Goal: Task Accomplishment & Management: Manage account settings

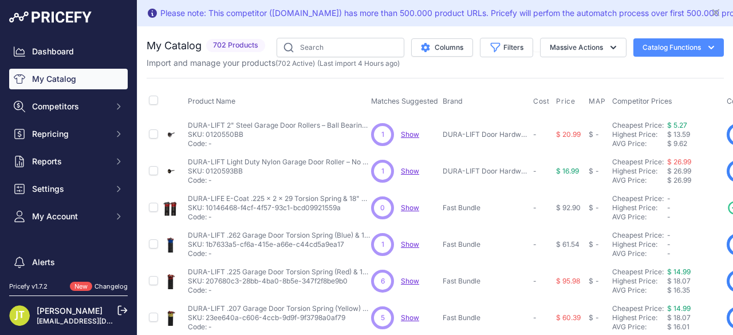
click at [48, 18] on img at bounding box center [50, 16] width 82 height 11
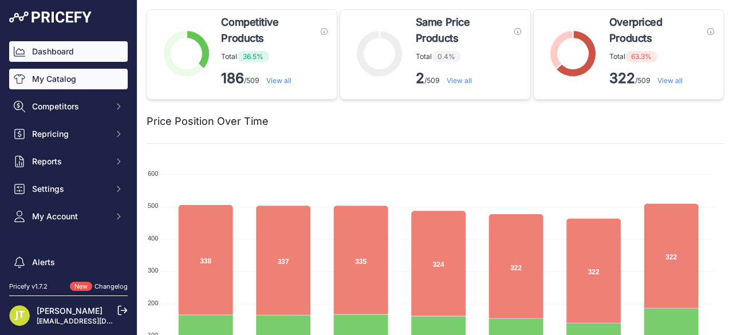
click at [48, 77] on link "My Catalog" at bounding box center [68, 79] width 118 height 21
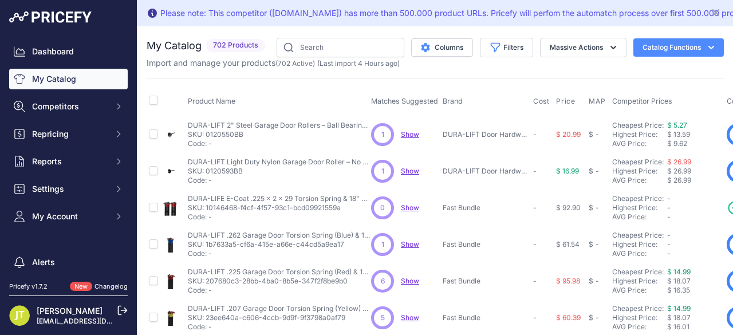
click at [405, 278] on span "Show" at bounding box center [410, 280] width 18 height 9
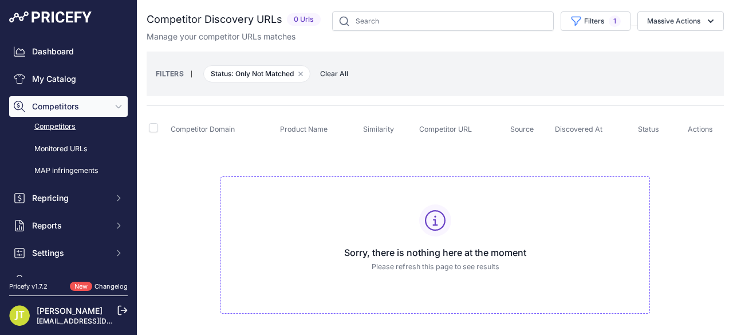
scroll to position [11, 0]
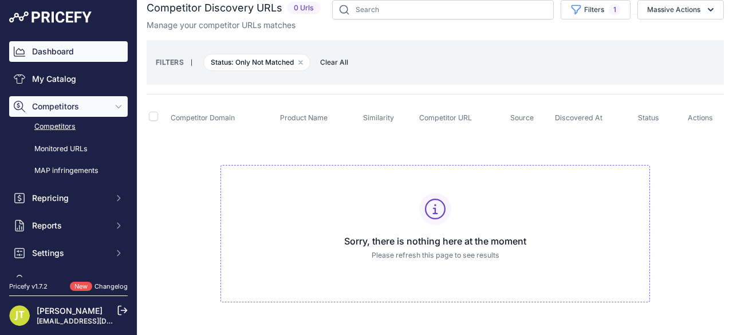
click at [66, 48] on link "Dashboard" at bounding box center [68, 51] width 118 height 21
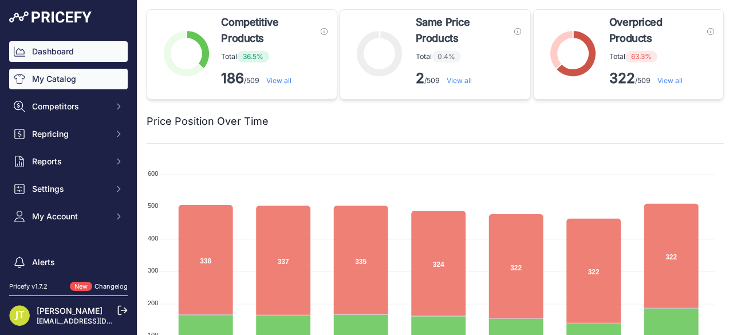
click at [72, 78] on link "My Catalog" at bounding box center [68, 79] width 118 height 21
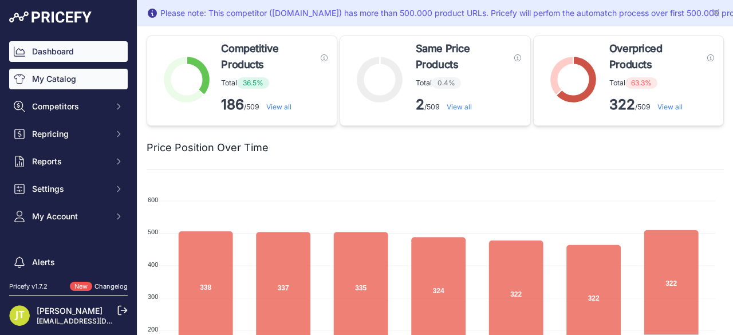
click at [76, 87] on link "My Catalog" at bounding box center [68, 79] width 118 height 21
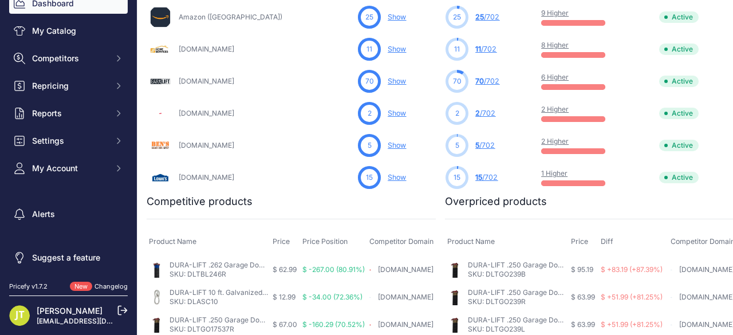
scroll to position [763, 0]
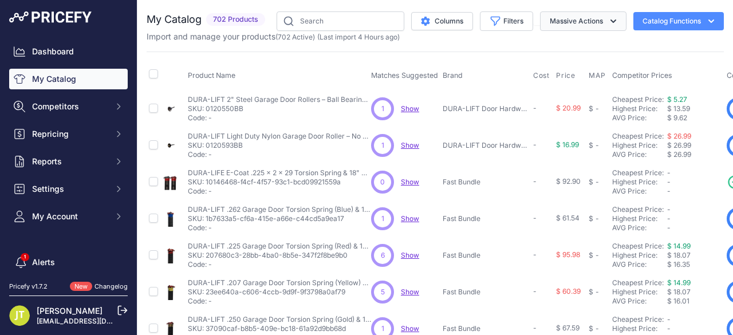
click at [576, 17] on button "Massive Actions" at bounding box center [583, 20] width 86 height 19
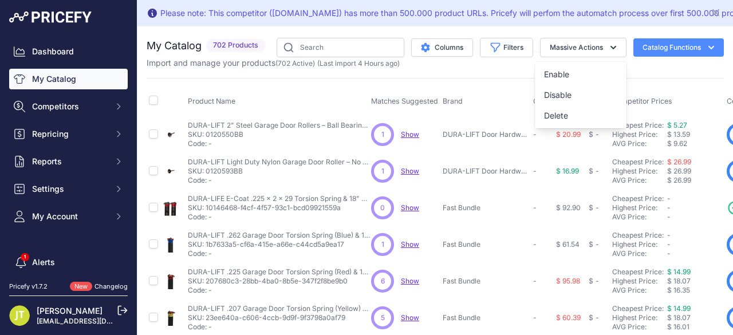
click at [662, 52] on button "Catalog Functions" at bounding box center [678, 47] width 90 height 18
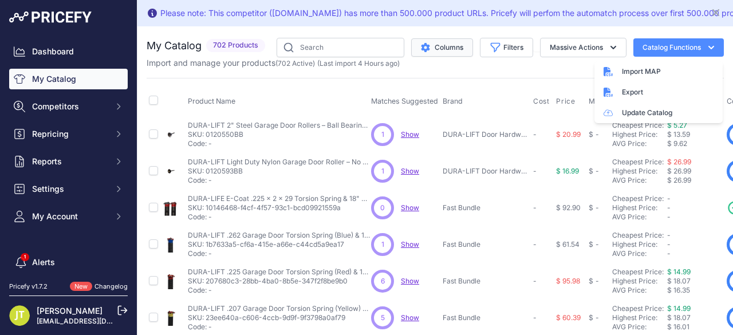
click at [425, 42] on button "Columns" at bounding box center [442, 47] width 62 height 18
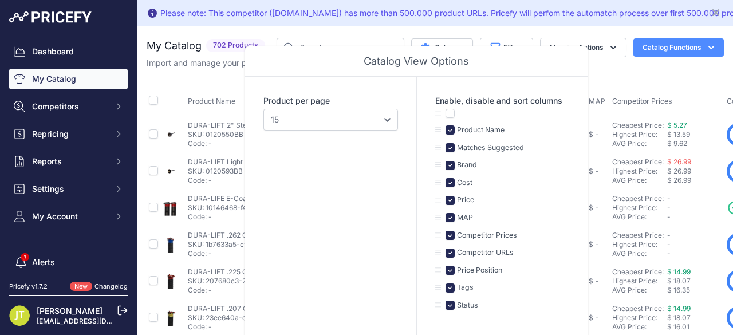
click at [597, 110] on th "MAP" at bounding box center [597, 102] width 23 height 29
click at [363, 133] on div "Product per page 10 15 20 25 50 100" at bounding box center [330, 206] width 171 height 259
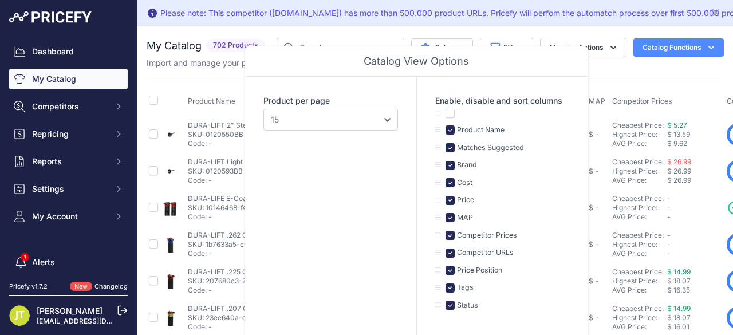
click at [361, 130] on div "Product per page 10 15 20 25 50 100" at bounding box center [330, 206] width 171 height 259
click at [357, 126] on select "10 15 20 25 50 100" at bounding box center [330, 120] width 135 height 22
click at [540, 41] on button "Massive Actions" at bounding box center [583, 47] width 86 height 19
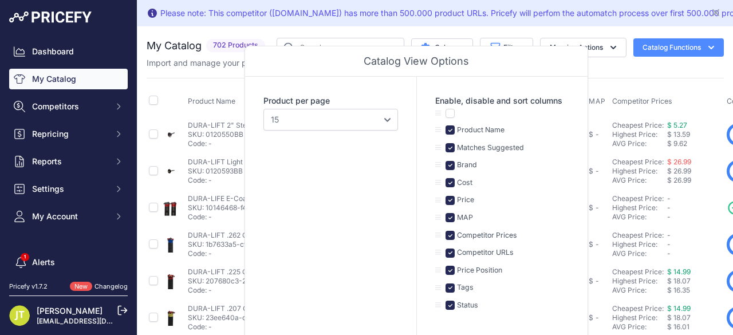
click at [230, 43] on span "702 Products" at bounding box center [235, 45] width 59 height 13
click at [665, 47] on button "Catalog Functions" at bounding box center [678, 47] width 90 height 18
click at [386, 125] on select "10 15 20 25 50 100" at bounding box center [330, 120] width 135 height 22
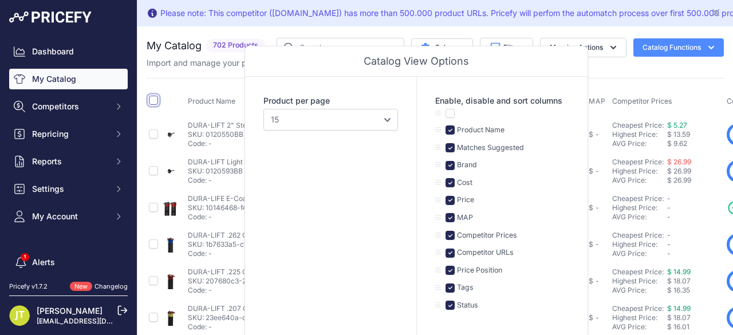
click at [154, 98] on input "checkbox" at bounding box center [153, 100] width 9 height 9
checkbox input "true"
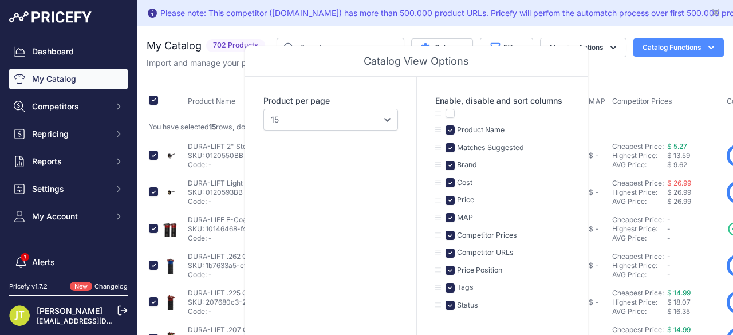
click at [642, 88] on th "Competitor Prices" at bounding box center [667, 102] width 114 height 29
click at [166, 41] on h2 "My Catalog" at bounding box center [174, 46] width 55 height 16
